Goal: Information Seeking & Learning: Compare options

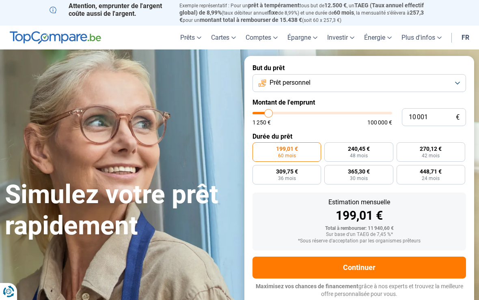
type input "11 500"
type input "11500"
type input "12 500"
type input "12500"
type input "14 500"
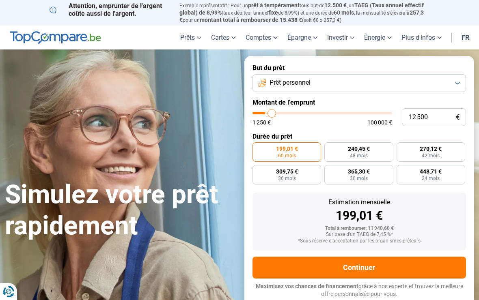
type input "14500"
type input "16 500"
type input "16500"
type input "18 250"
type input "18250"
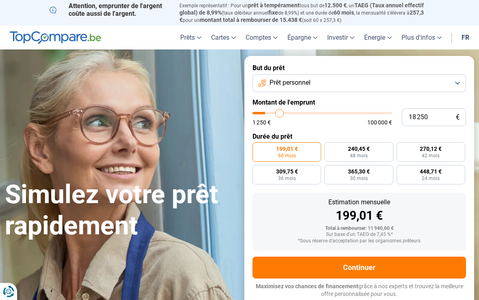
type input "20 500"
type input "20500"
type input "22 250"
type input "22250"
type input "24 250"
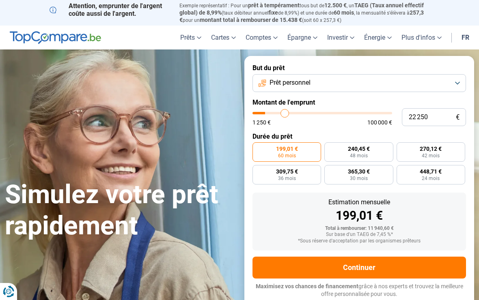
type input "24250"
type input "25 750"
type input "25750"
type input "27 250"
type input "27250"
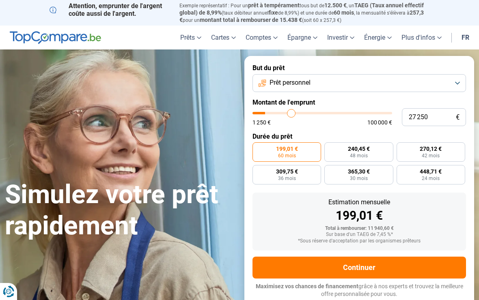
type input "28 750"
type input "28750"
type input "30 000"
type input "30000"
type input "31 250"
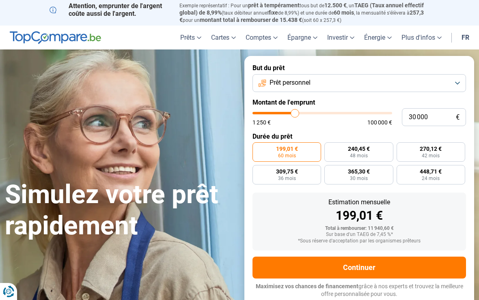
type input "31250"
type input "32 250"
type input "32250"
type input "32 750"
type input "32750"
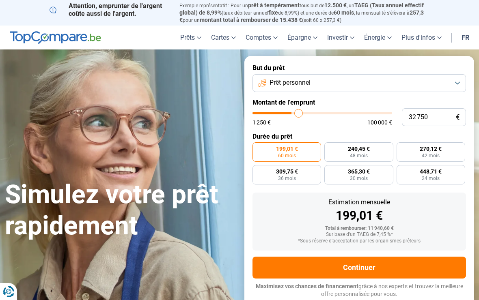
type input "33 500"
type input "33500"
type input "34 250"
type input "34250"
type input "35 250"
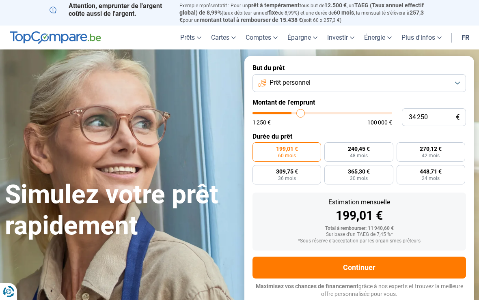
type input "35250"
type input "36 250"
type input "36250"
type input "36 750"
type input "36750"
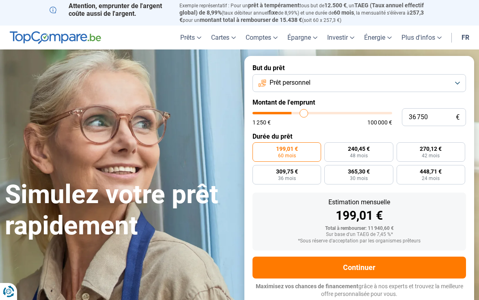
type input "37 750"
type input "37750"
type input "38 500"
type input "38500"
type input "39 500"
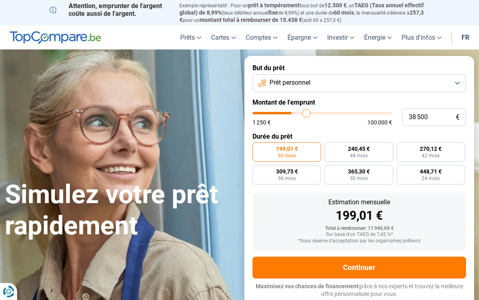
type input "39500"
type input "40 500"
type input "40500"
type input "41 000"
type input "41000"
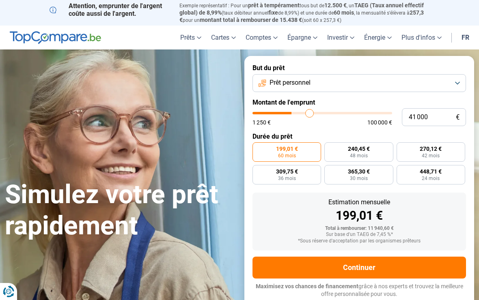
type input "42 000"
type input "42000"
type input "43 000"
type input "43000"
type input "43 500"
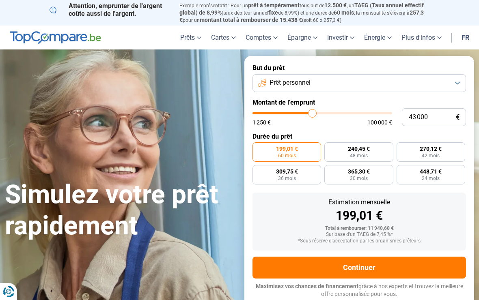
type input "43500"
type input "44 250"
type input "44250"
type input "45 000"
type input "45000"
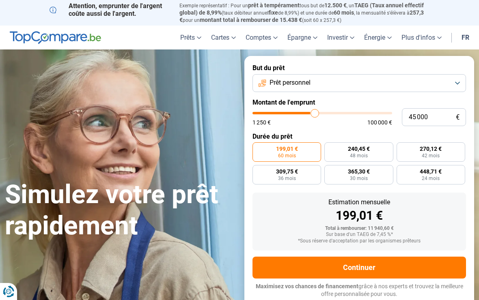
type input "46 000"
type input "46000"
type input "46 500"
type input "46500"
type input "47 250"
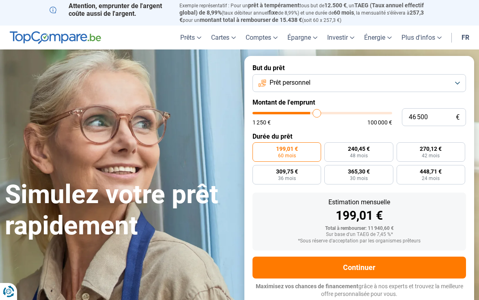
type input "47250"
type input "47 750"
type input "47750"
type input "48 250"
type input "48250"
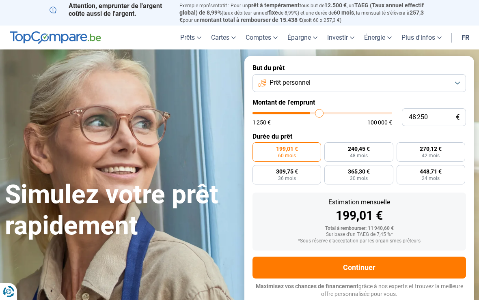
type input "48 750"
type input "48750"
type input "49 000"
type input "49000"
type input "49 250"
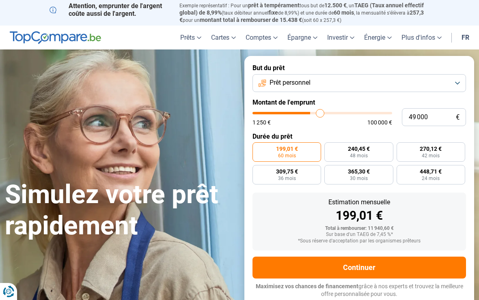
type input "49250"
type input "49 750"
type input "49750"
type input "50 000"
type input "50000"
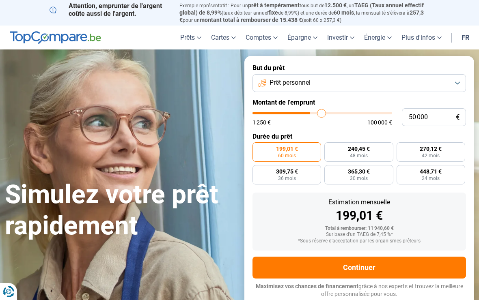
type input "50 250"
type input "50250"
type input "51 000"
type input "51000"
radio input "false"
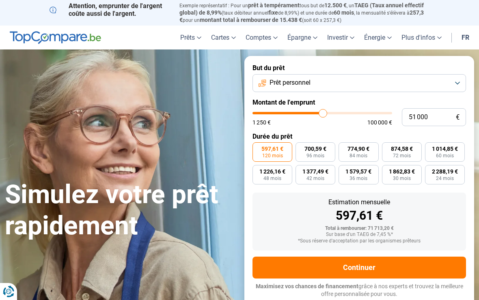
type input "47 500"
type input "47500"
type input "46 500"
type input "46500"
type input "45 250"
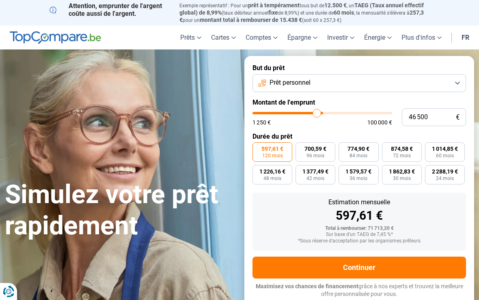
type input "45250"
type input "44 250"
type input "44250"
type input "43 000"
type input "43000"
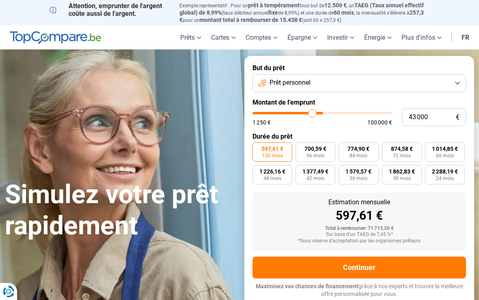
type input "42 000"
type input "42000"
type input "41 500"
type input "41500"
type input "40 500"
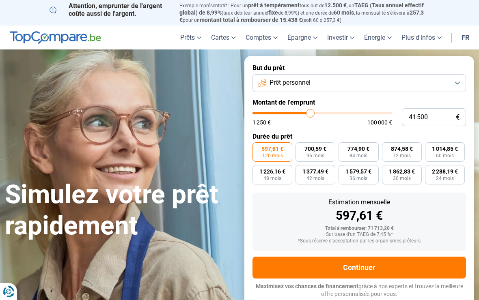
type input "40500"
type input "40 250"
type input "40250"
type input "39 500"
type input "39500"
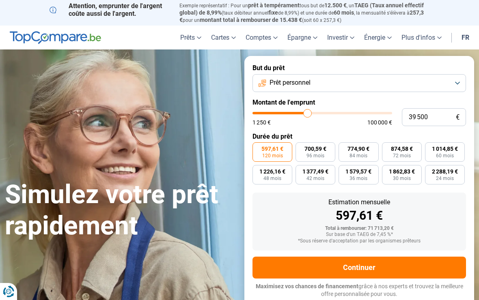
type input "39 250"
type input "39250"
type input "39 000"
type input "39000"
type input "38 250"
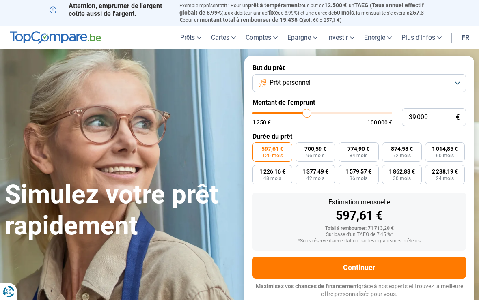
type input "38250"
type input "38 000"
type input "38000"
type input "37 750"
type input "37750"
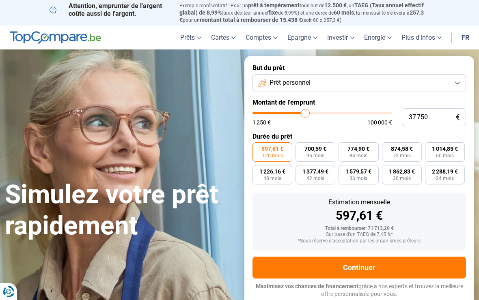
type input "37 500"
type input "37500"
type input "36 750"
type input "36750"
type input "36 500"
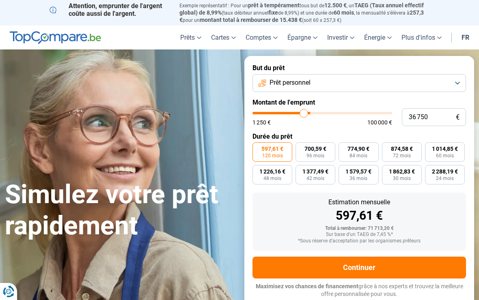
type input "36500"
type input "36 250"
type input "36250"
type input "35 750"
type input "35750"
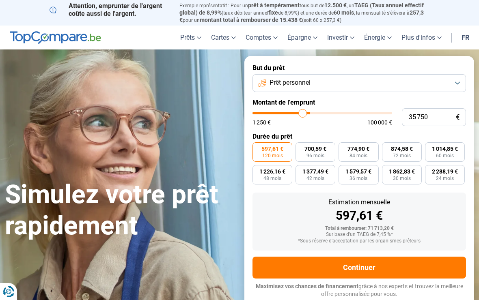
type input "35 500"
type input "35500"
type input "35 250"
type input "35250"
type input "35 000"
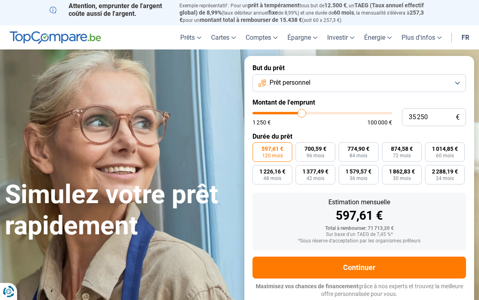
type input "35000"
type input "34 500"
type input "34500"
type input "34 000"
type input "34000"
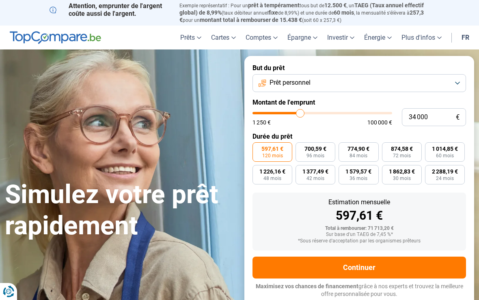
type input "33 750"
type input "33750"
type input "33 000"
type input "33000"
type input "32 500"
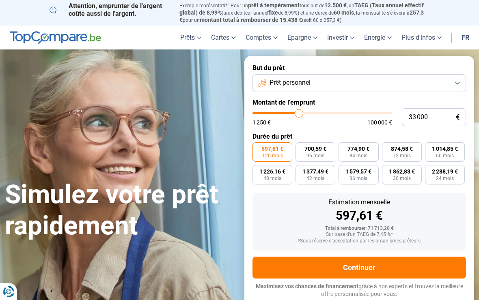
type input "32500"
type input "32 250"
type input "32250"
type input "31 500"
type input "31500"
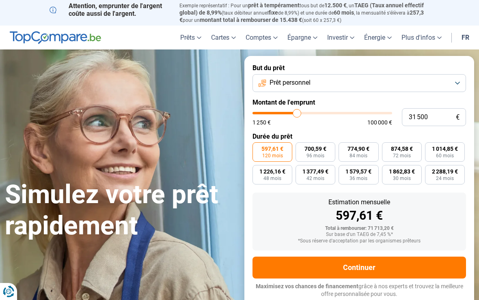
type input "31 000"
type input "31000"
type input "30 750"
type input "30750"
type input "30 250"
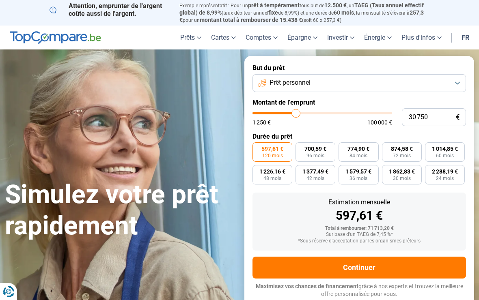
type input "30250"
type input "30 000"
type input "30000"
type input "29 750"
type input "29750"
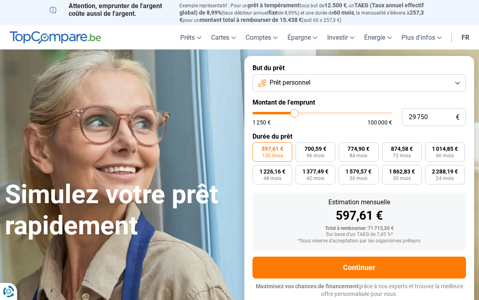
type input "29 500"
type input "29500"
type input "29 000"
type input "29000"
type input "28 750"
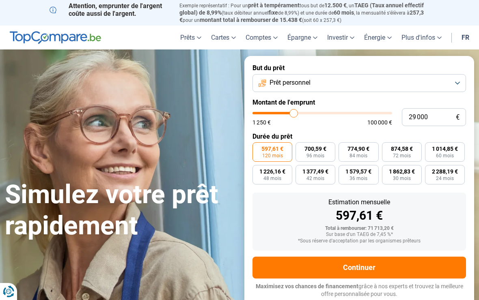
type input "28750"
type input "28 500"
type input "28500"
type input "28 250"
type input "28250"
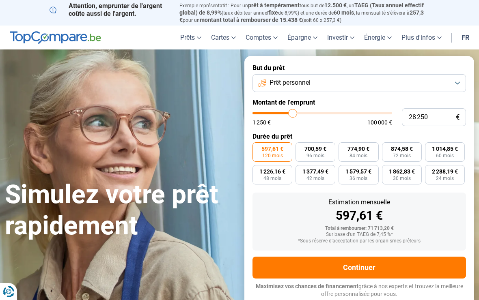
type input "27 750"
type input "27750"
type input "27 500"
type input "27500"
type input "27 250"
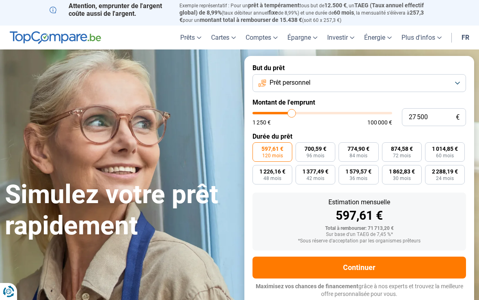
type input "27250"
type input "27 000"
type input "27000"
type input "26 750"
type input "26750"
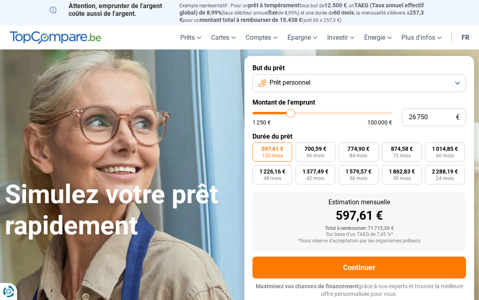
type input "26 250"
type input "26250"
type input "26 000"
type input "26000"
type input "25 750"
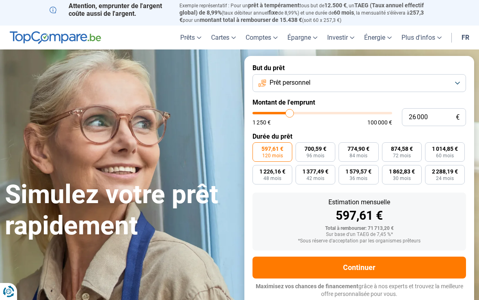
type input "25750"
type input "25 500"
type input "25500"
type input "25 000"
type input "25000"
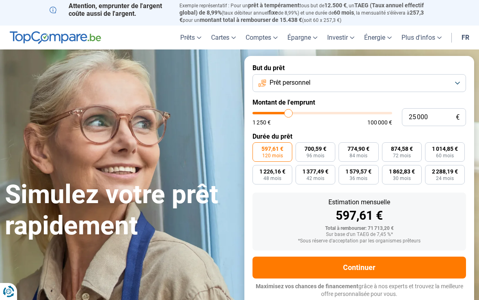
type input "24 750"
type input "24750"
type input "24 500"
type input "24500"
type input "24 250"
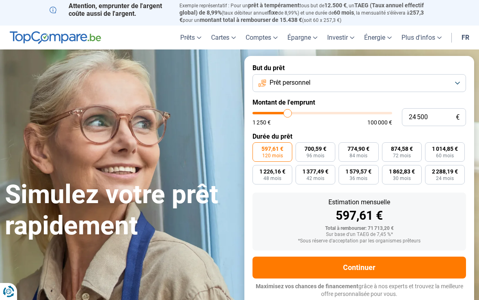
type input "24250"
type input "23 750"
type input "23750"
type input "23 500"
type input "23500"
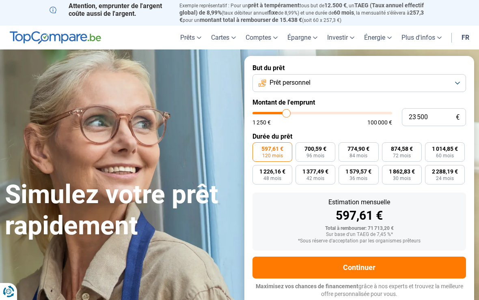
type input "23 250"
type input "23250"
type input "23 000"
type input "23000"
type input "22 750"
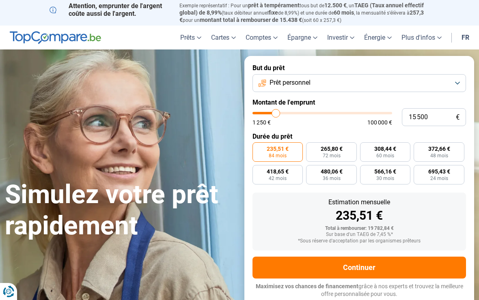
click at [446, 176] on span "24 mois" at bounding box center [439, 178] width 18 height 5
click at [419, 170] on input "695,43 € 24 mois" at bounding box center [416, 167] width 5 height 5
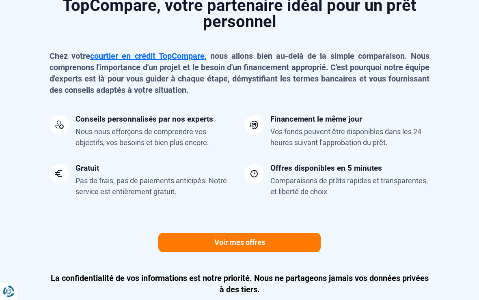
scroll to position [686, 0]
click at [249, 239] on link "Voir mes offres" at bounding box center [239, 242] width 162 height 19
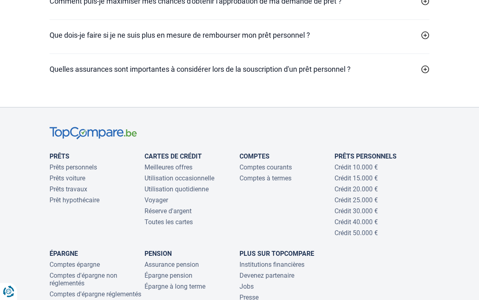
scroll to position [2790, 0]
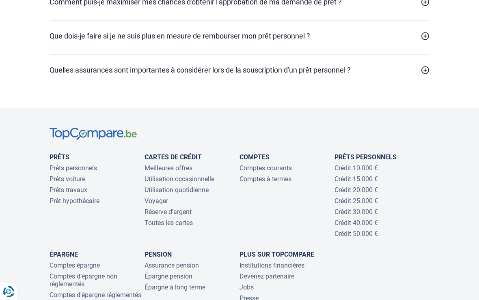
click at [372, 164] on link "Crédit 10.000 €" at bounding box center [355, 168] width 43 height 8
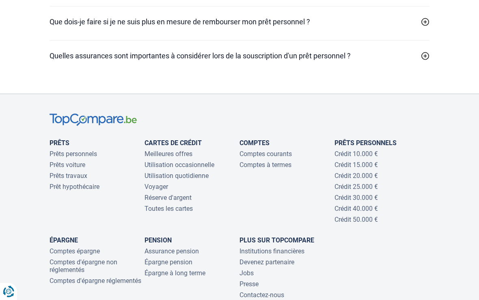
click at [348, 161] on link "Crédit 15.000 €" at bounding box center [355, 165] width 43 height 8
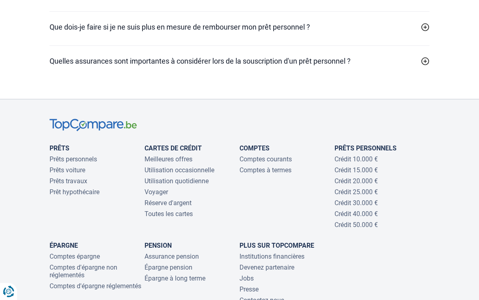
scroll to position [2799, 0]
click at [436, 209] on footer "Prêts Prêts personnels Prêts voiture Prêts travaux Prêt hypothécaire Cartes de …" at bounding box center [239, 285] width 479 height 372
click at [89, 155] on link "Prêts personnels" at bounding box center [73, 159] width 47 height 8
click at [78, 177] on link "Prêts travaux" at bounding box center [69, 181] width 38 height 8
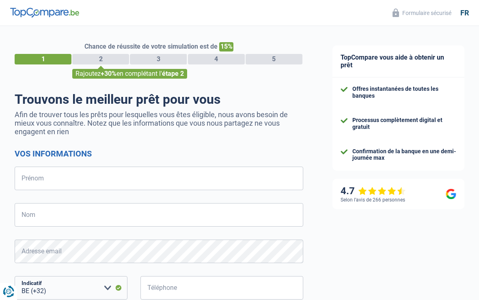
select select "32"
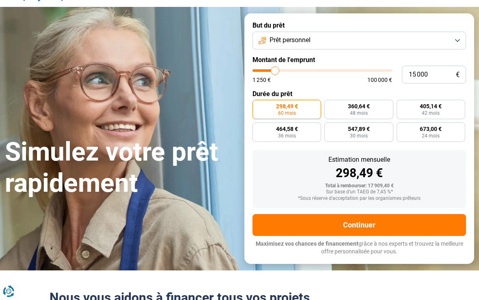
scroll to position [28, 0]
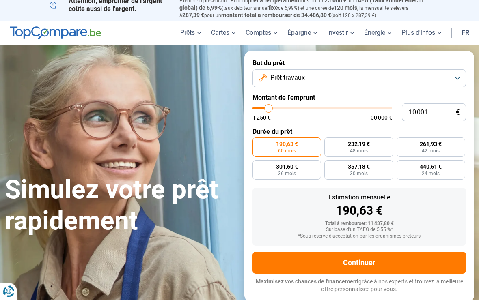
scroll to position [5, 0]
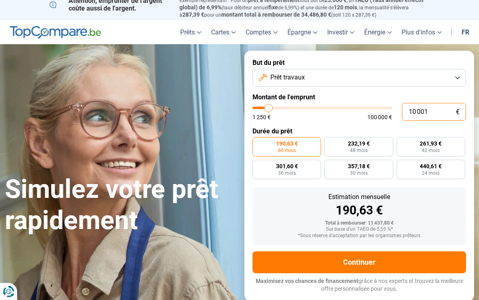
click at [438, 106] on input "10 001" at bounding box center [434, 112] width 64 height 18
click at [443, 108] on input "10 001" at bounding box center [434, 112] width 64 height 18
type input "1 000"
type input "1250"
type input "100"
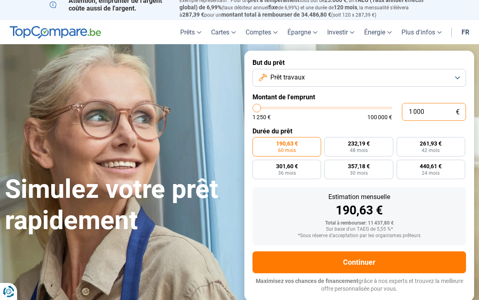
type input "1250"
type input "10"
type input "1250"
type input "1"
type input "1250"
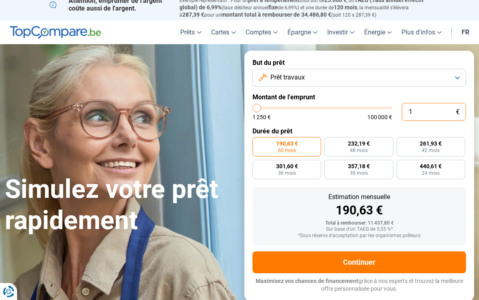
type input "0"
type input "1250"
type input "1"
type input "1250"
type input "15"
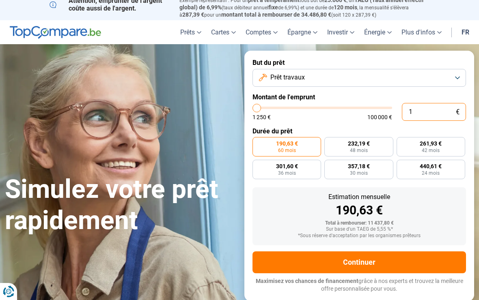
type input "1250"
type input "150"
type input "1250"
type input "1 500"
type input "1500"
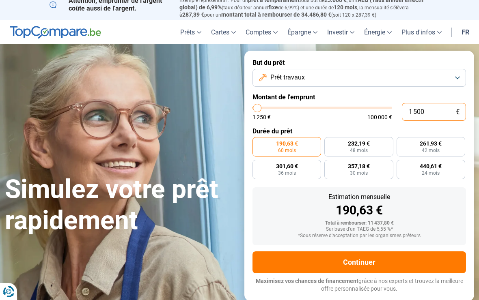
type input "15 000"
type input "15000"
click at [289, 171] on span "36 mois" at bounding box center [287, 173] width 18 height 5
click at [258, 165] on input "452,35 € 36 mois" at bounding box center [254, 162] width 5 height 5
radio input "true"
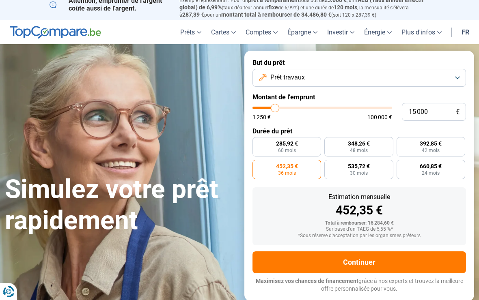
click at [355, 142] on span "348,26 €" at bounding box center [359, 144] width 22 height 6
click at [330, 142] on input "348,26 € 48 mois" at bounding box center [326, 139] width 5 height 5
radio input "true"
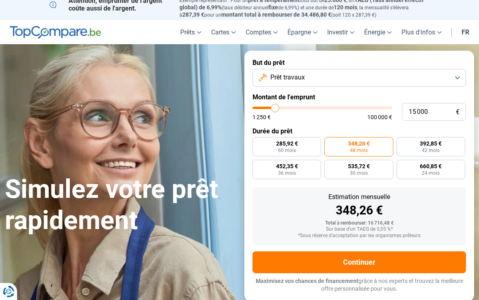
click at [295, 142] on span "285,92 €" at bounding box center [287, 144] width 22 height 6
click at [258, 142] on input "285,92 € 60 mois" at bounding box center [254, 139] width 5 height 5
radio input "true"
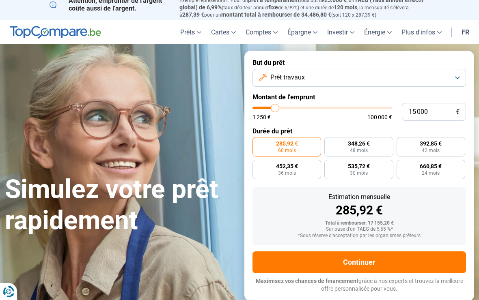
click at [438, 143] on span "392,85 €" at bounding box center [431, 144] width 22 height 6
click at [402, 142] on input "392,85 € 42 mois" at bounding box center [399, 139] width 5 height 5
radio input "true"
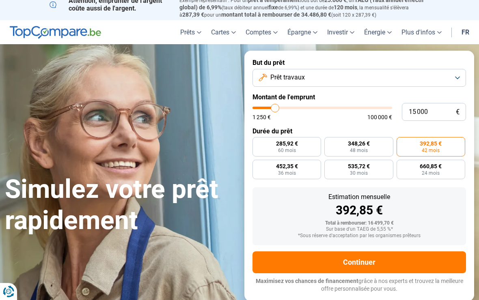
click at [440, 170] on label "660,85 € 24 mois" at bounding box center [431, 169] width 69 height 19
click at [402, 165] on input "660,85 € 24 mois" at bounding box center [399, 162] width 5 height 5
radio input "true"
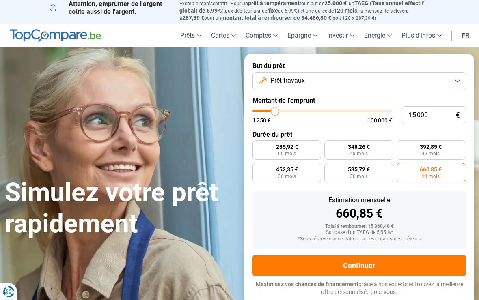
scroll to position [0, 0]
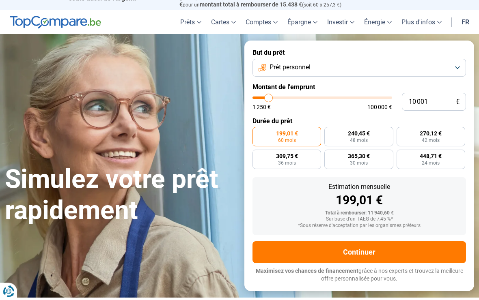
scroll to position [15, 0]
